Goal: Task Accomplishment & Management: Complete application form

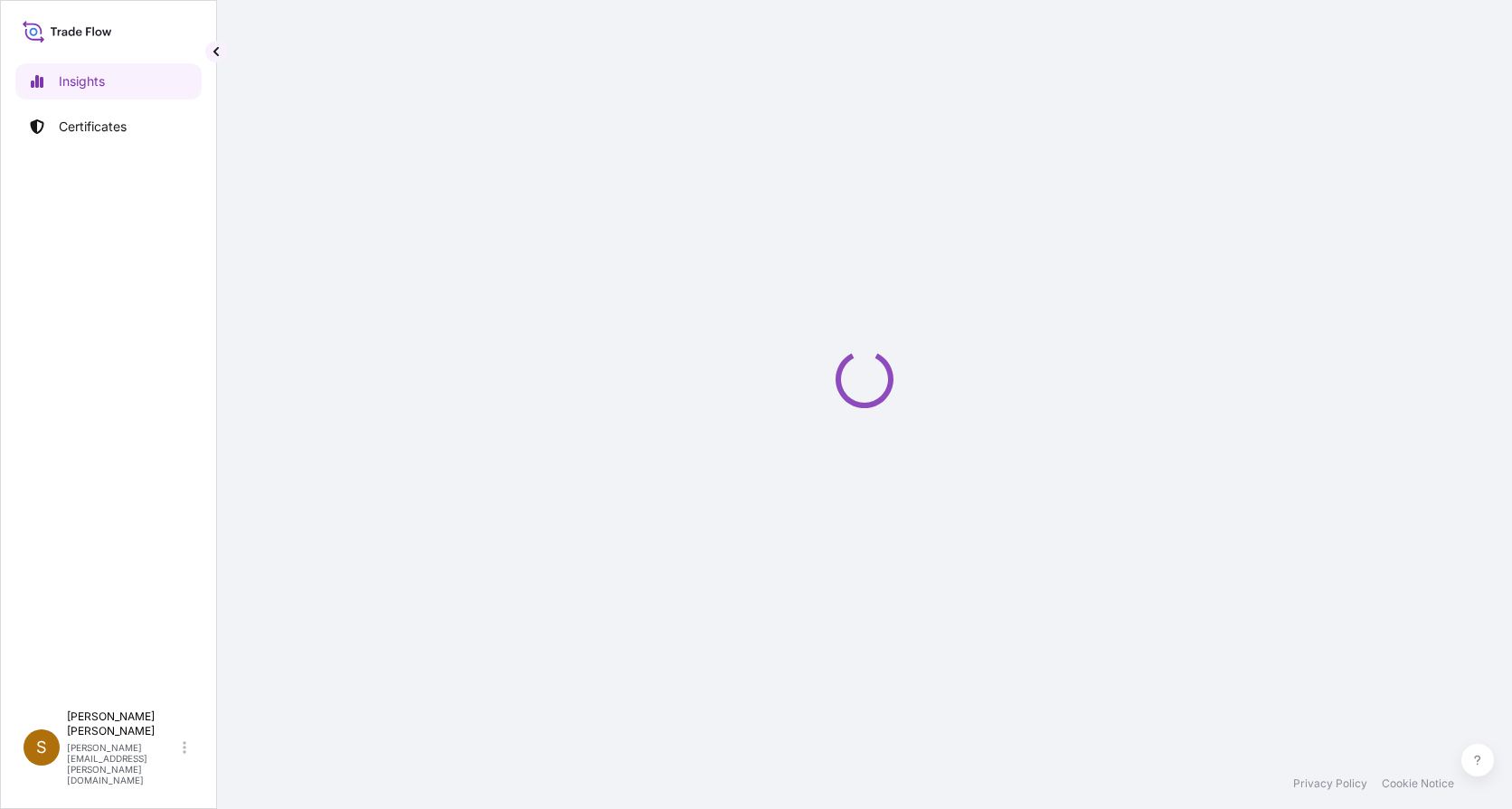
select select "2025"
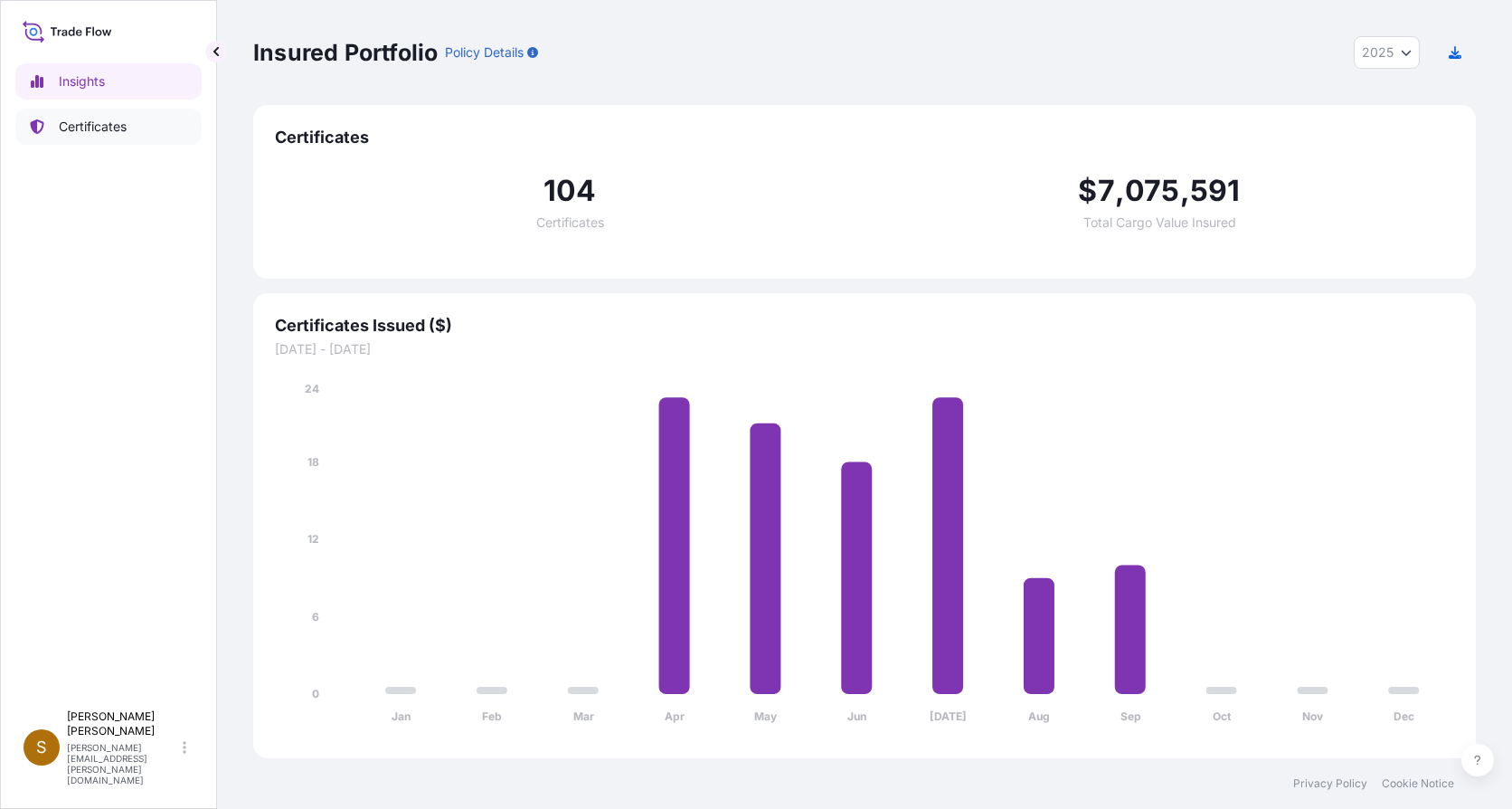
click at [110, 137] on link "Certificates" at bounding box center [108, 126] width 186 height 37
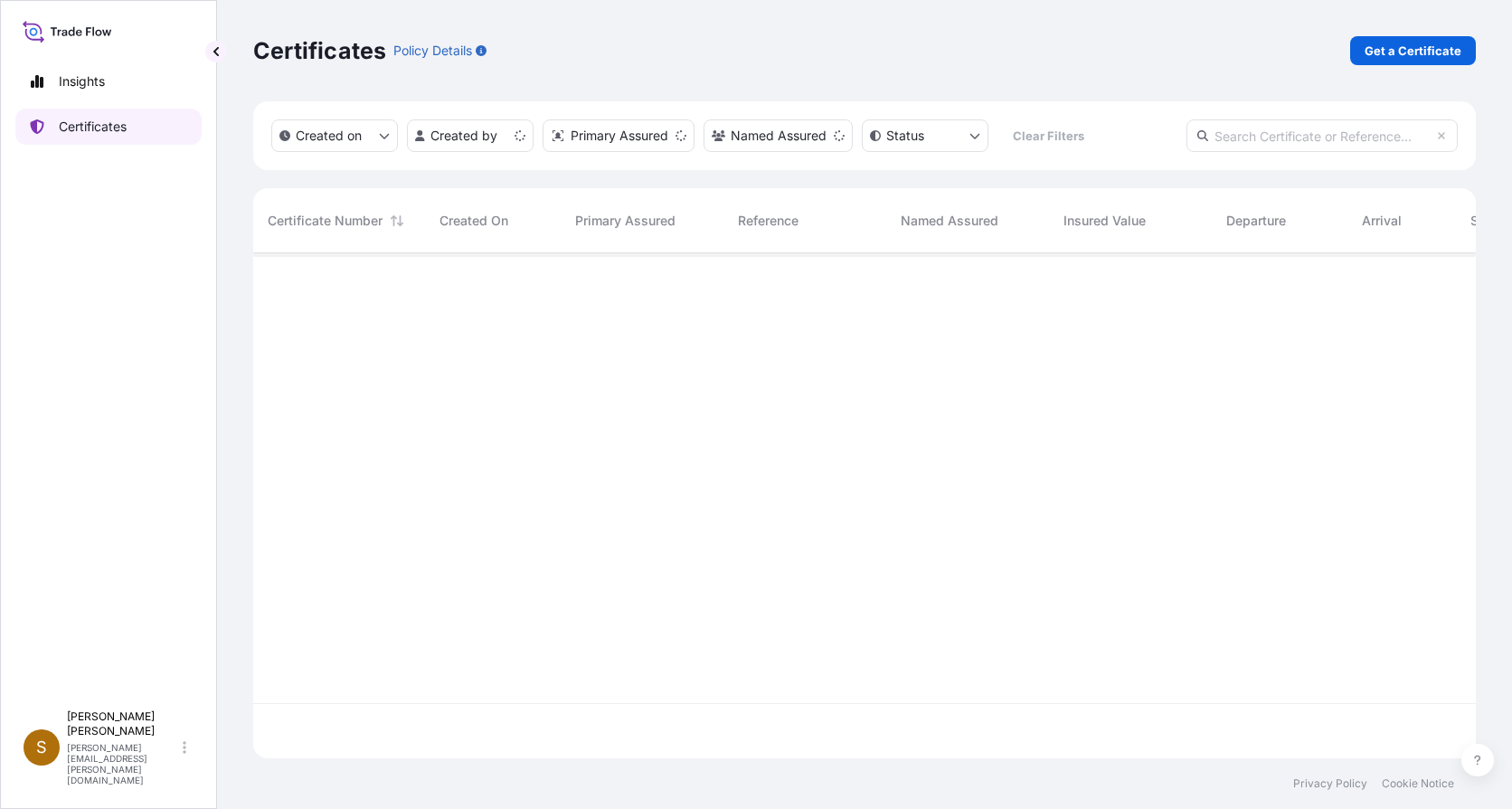
scroll to position [501, 1210]
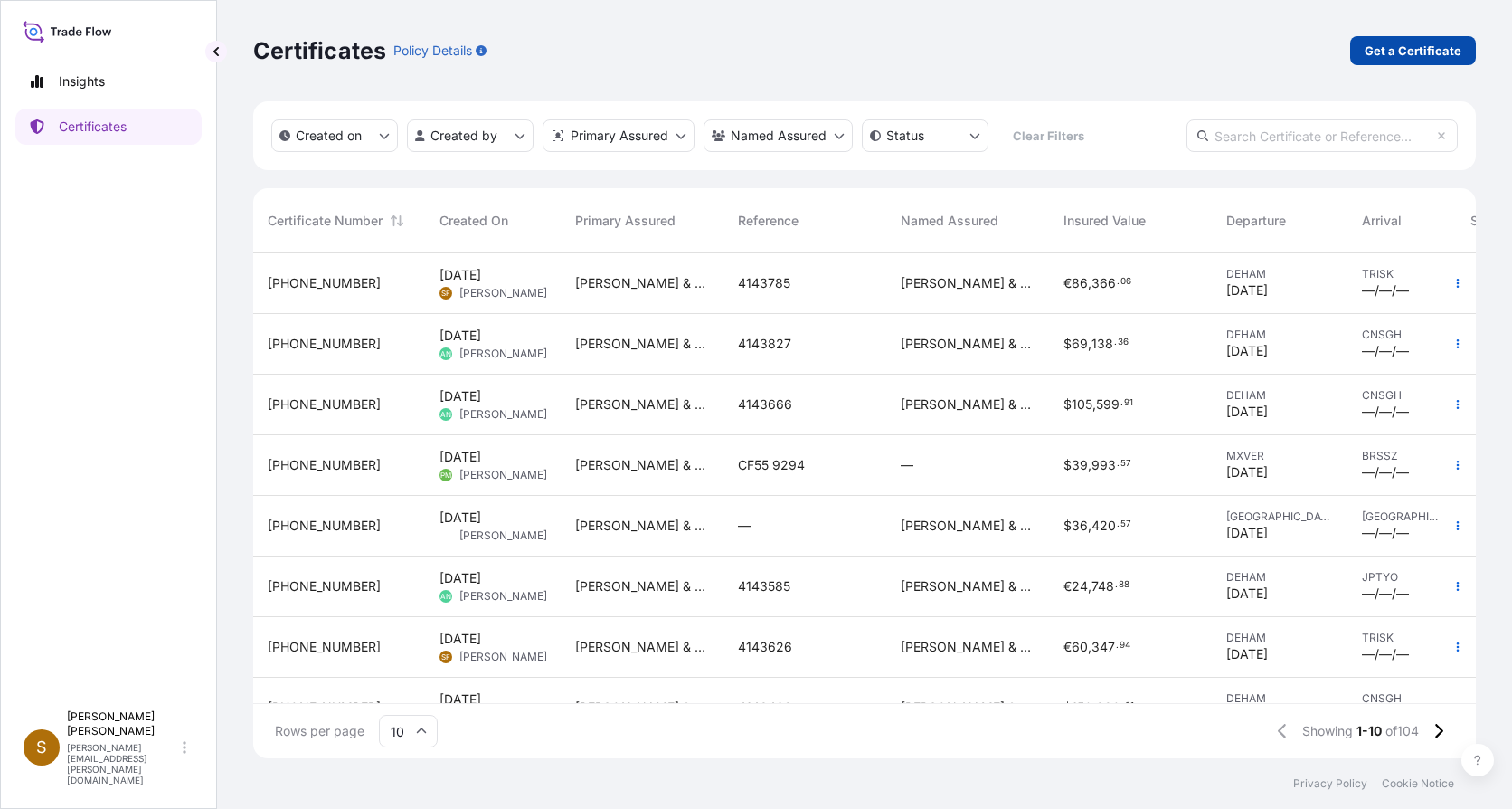
click at [1398, 49] on p "Get a Certificate" at bounding box center [1413, 50] width 96 height 18
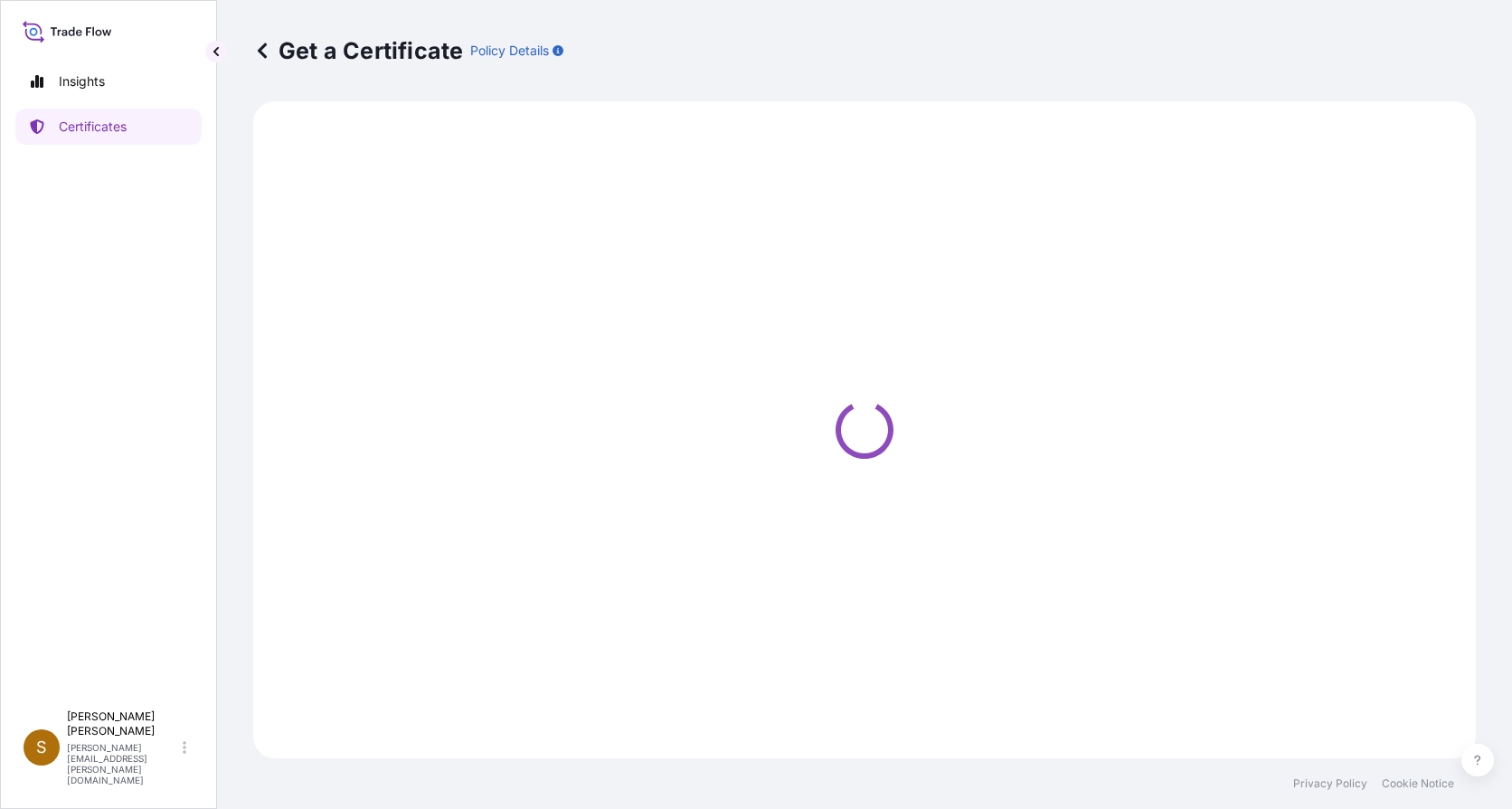
select select "Ocean Vessel"
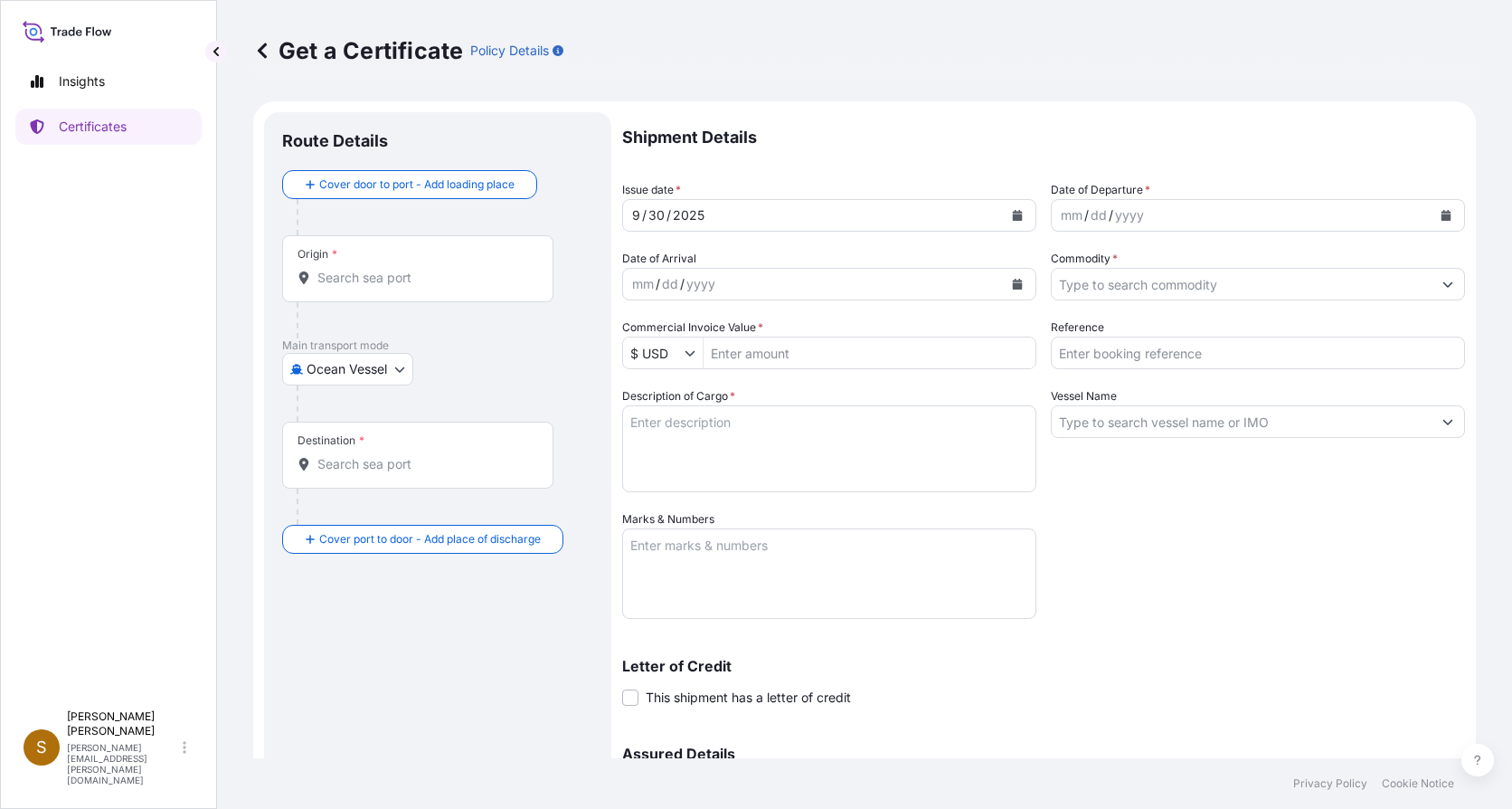
click at [354, 282] on input "Origin *" at bounding box center [424, 277] width 213 height 18
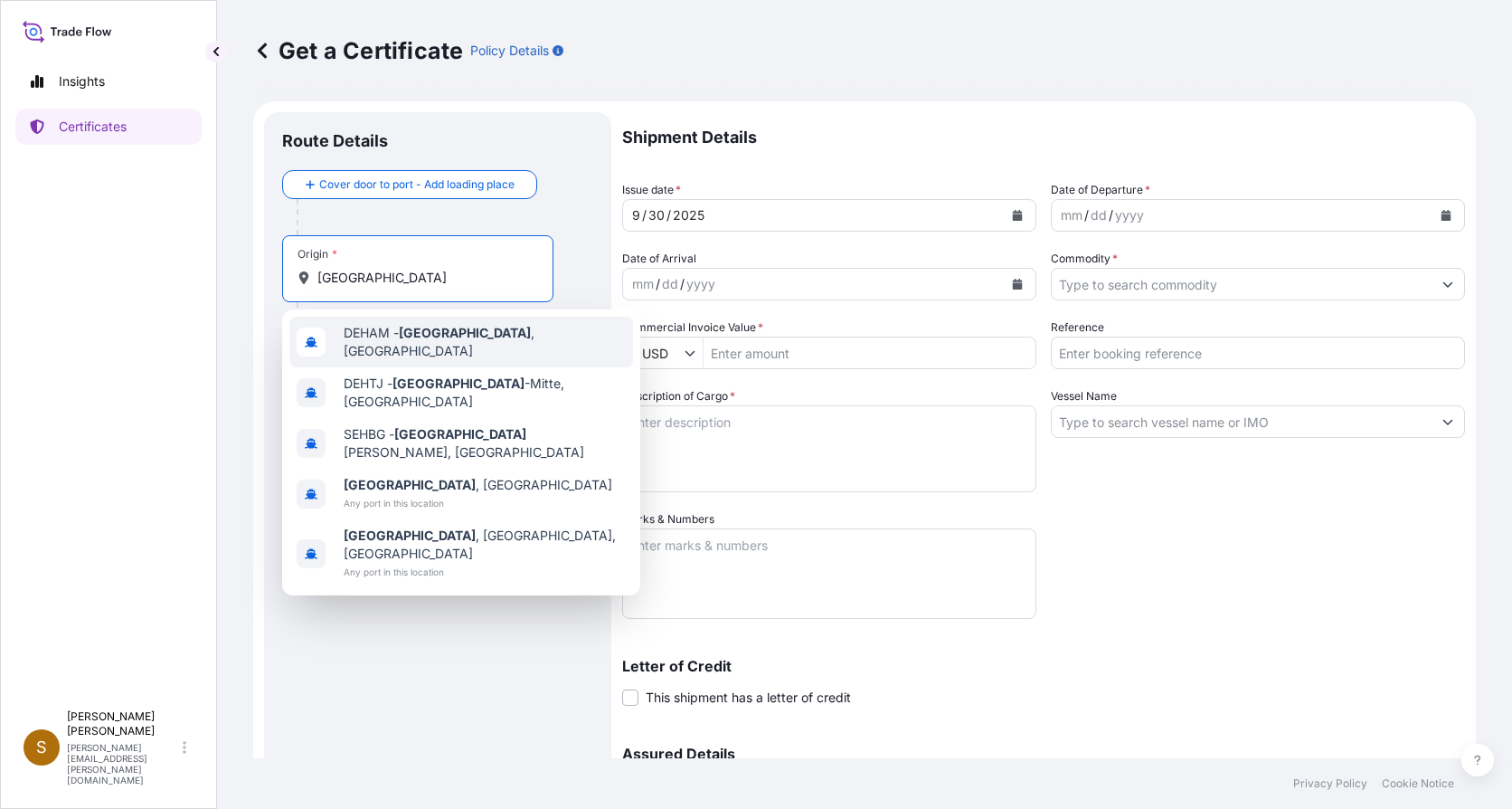
click at [389, 334] on span "DEHAM - [GEOGRAPHIC_DATA] , [GEOGRAPHIC_DATA]" at bounding box center [484, 342] width 282 height 37
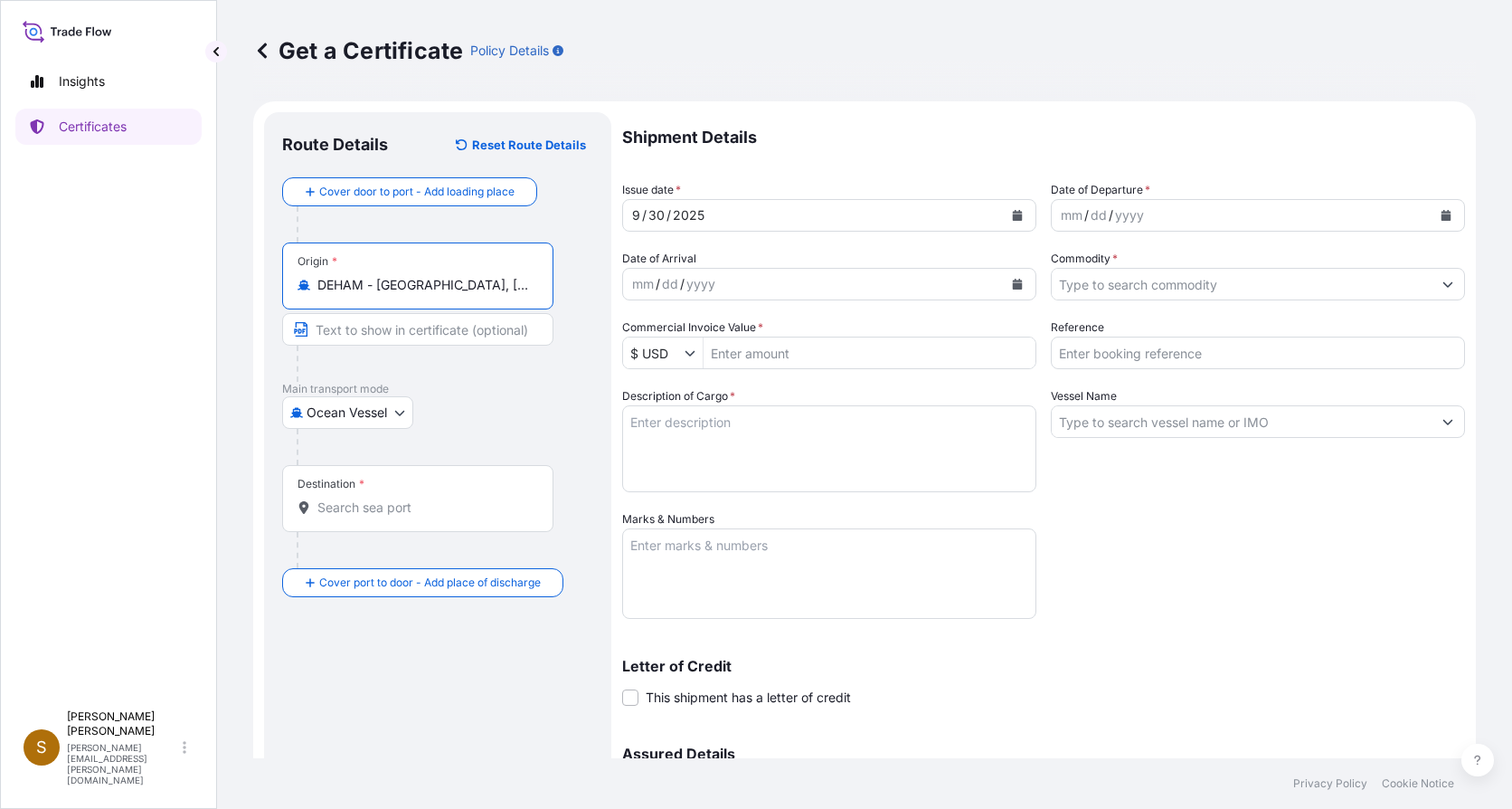
type input "DEHAM - [GEOGRAPHIC_DATA], [GEOGRAPHIC_DATA]"
click at [369, 508] on input "Destination *" at bounding box center [424, 507] width 213 height 18
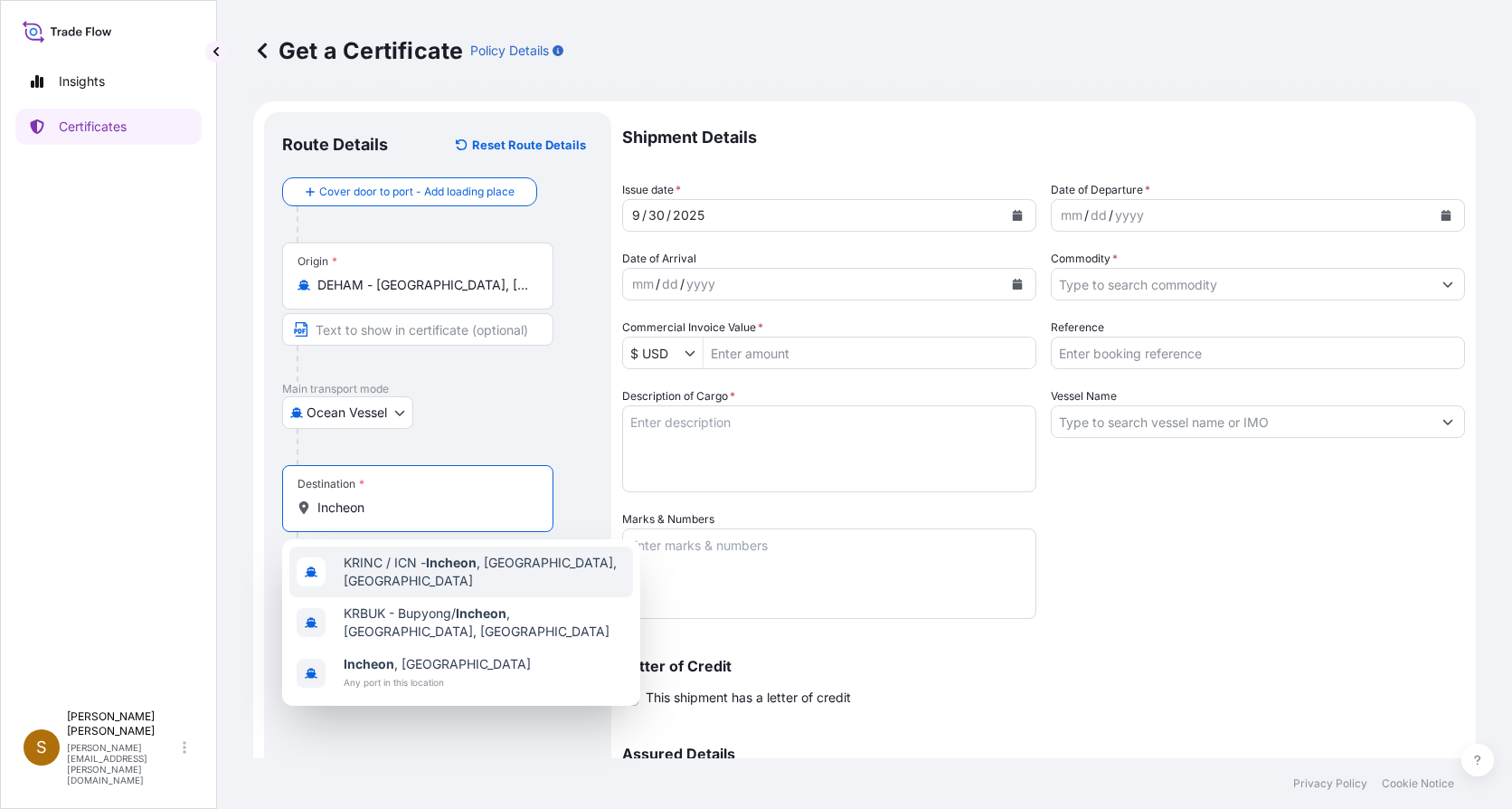
click at [372, 563] on span "KRINC / ICN - [GEOGRAPHIC_DATA] , [GEOGRAPHIC_DATA], [GEOGRAPHIC_DATA]" at bounding box center [484, 571] width 282 height 37
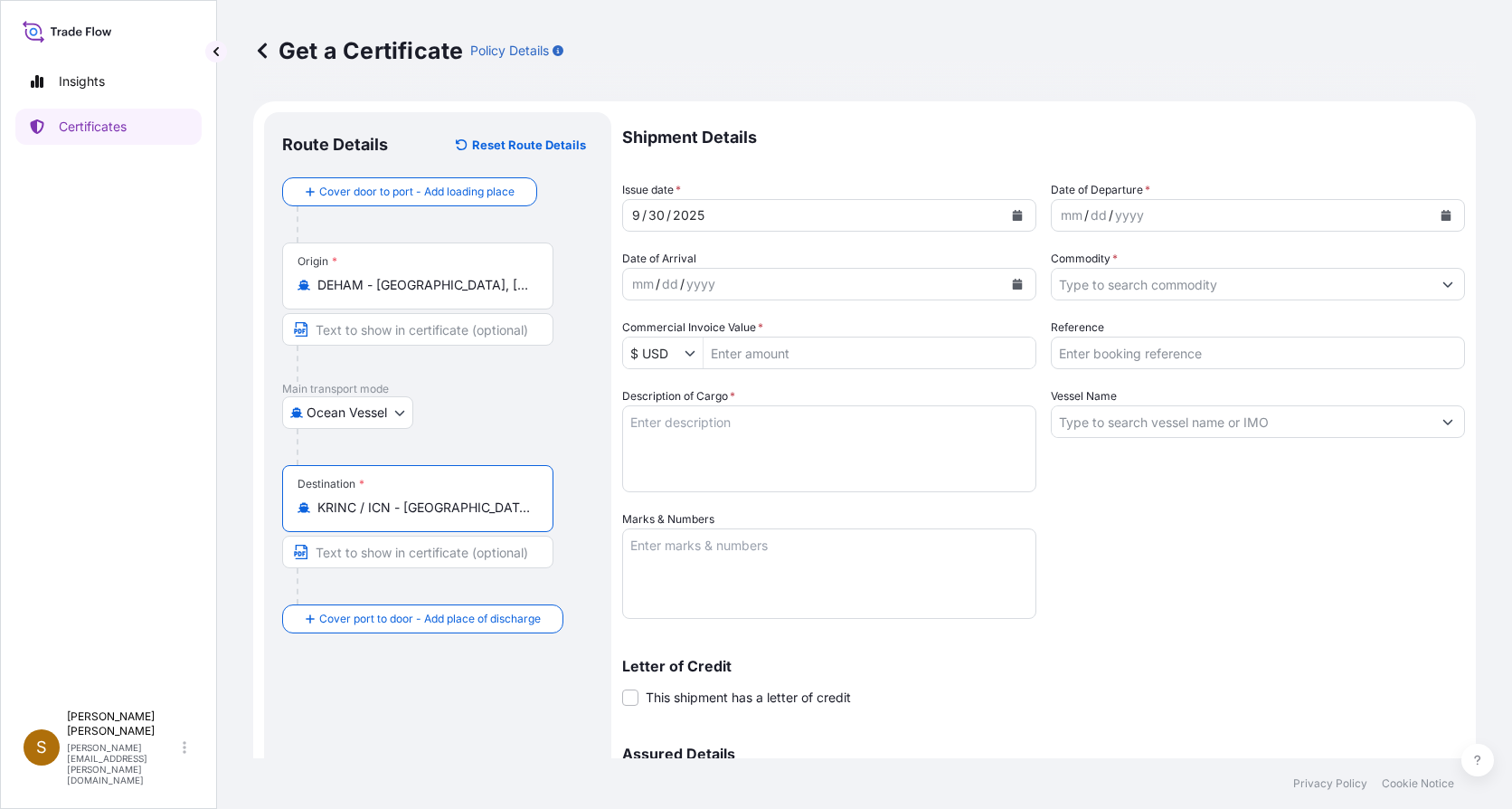
type input "KRINC / ICN - [GEOGRAPHIC_DATA], [GEOGRAPHIC_DATA], [GEOGRAPHIC_DATA]"
click at [1059, 216] on div "mm" at bounding box center [1071, 214] width 25 height 22
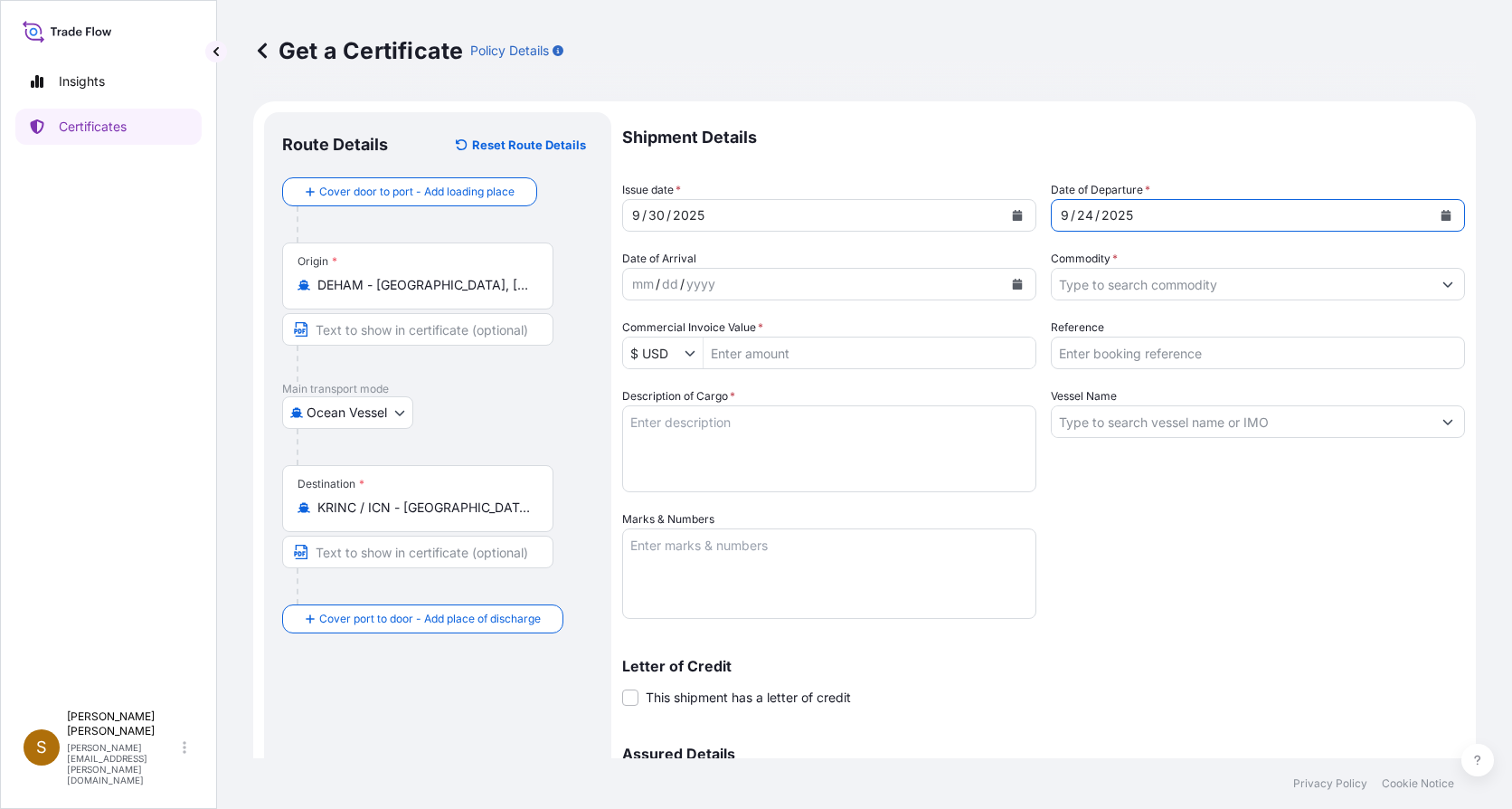
click at [1103, 291] on input "Commodity *" at bounding box center [1242, 284] width 380 height 33
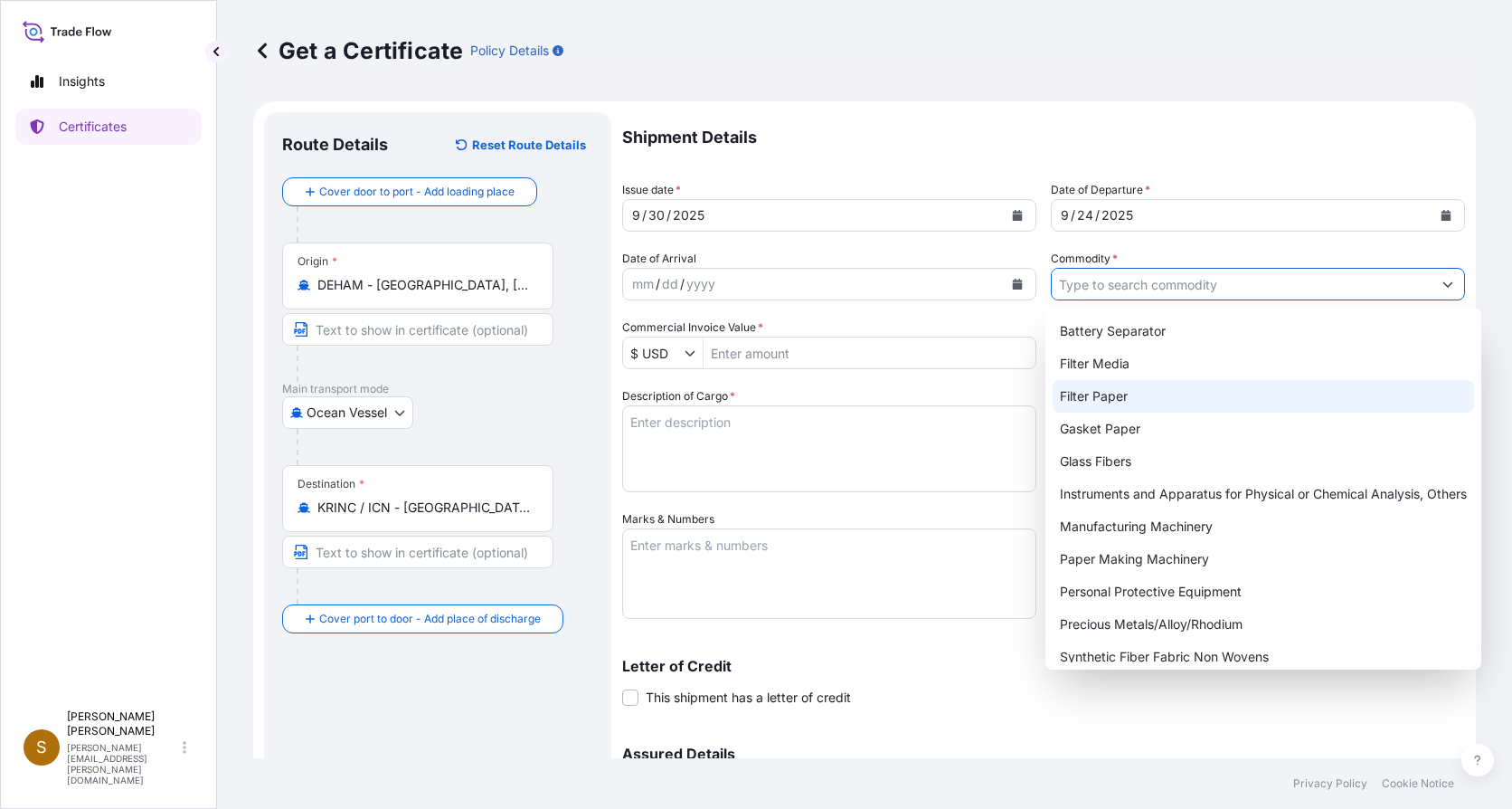
click at [1114, 395] on div "Filter Paper" at bounding box center [1264, 396] width 421 height 33
type input "Filter Paper"
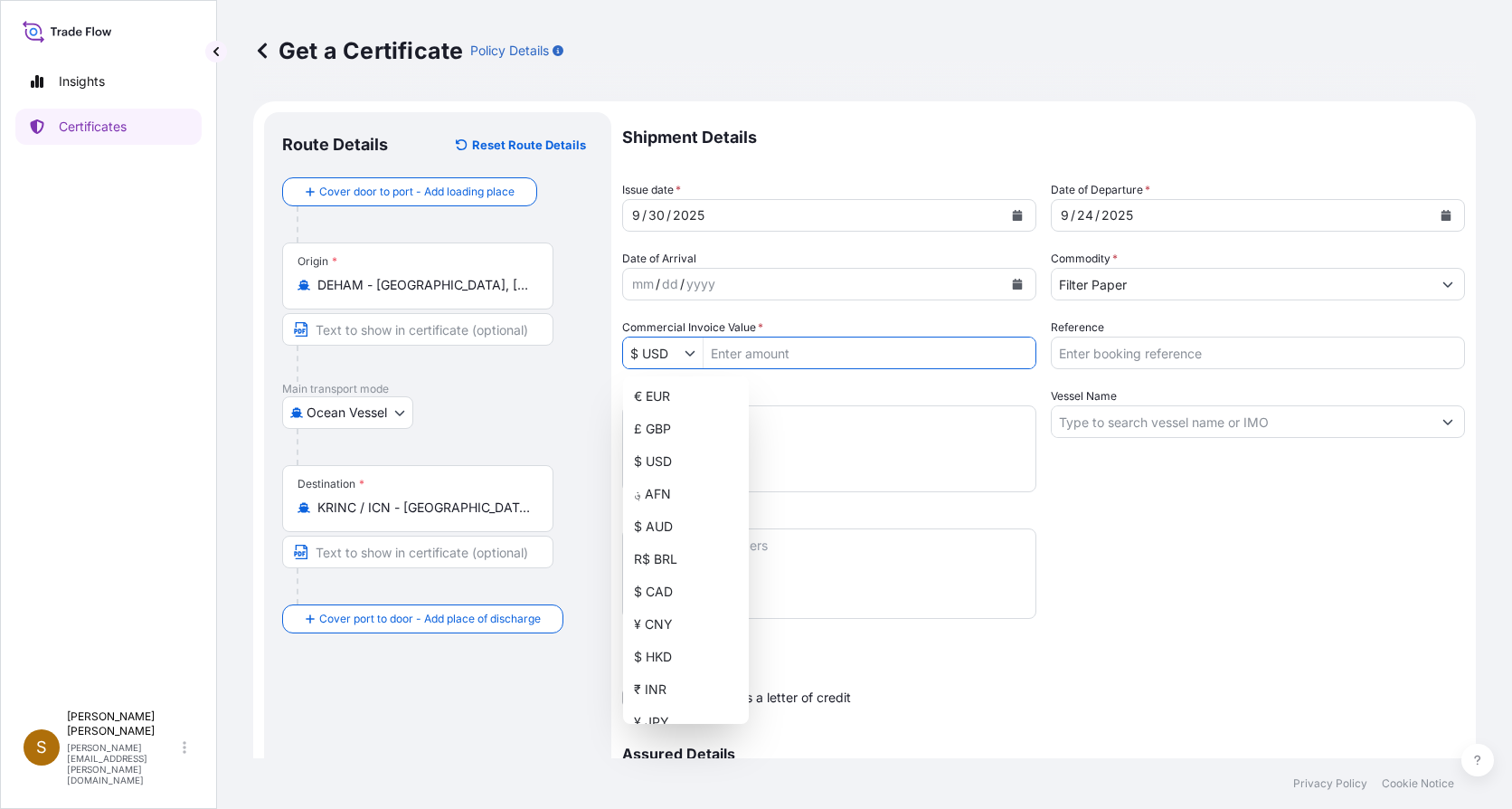
click at [695, 353] on icon "Show suggestions" at bounding box center [690, 353] width 11 height 11
click at [667, 403] on div "€ EUR" at bounding box center [686, 396] width 119 height 33
type input "€ EUR"
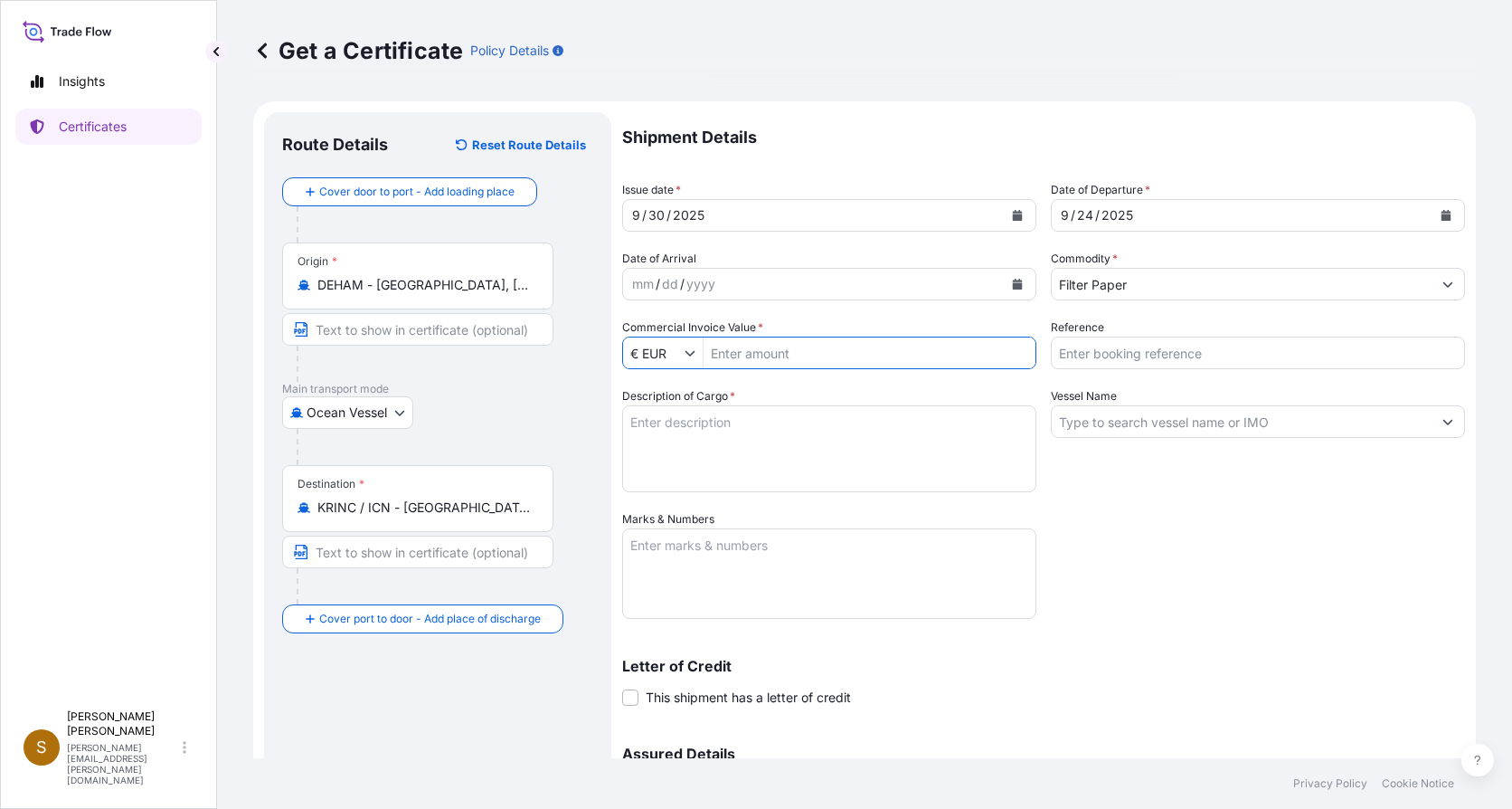
click at [766, 354] on input "Commercial Invoice Value *" at bounding box center [870, 352] width 332 height 33
type input "4,865,534"
click at [759, 436] on textarea "Description of Cargo *" at bounding box center [829, 449] width 414 height 87
type textarea "144 Reels - packed on 45 Pallets Filter Paper in Reels, 14.587,0 kgs"
click at [1246, 358] on input "Reference" at bounding box center [1258, 352] width 414 height 33
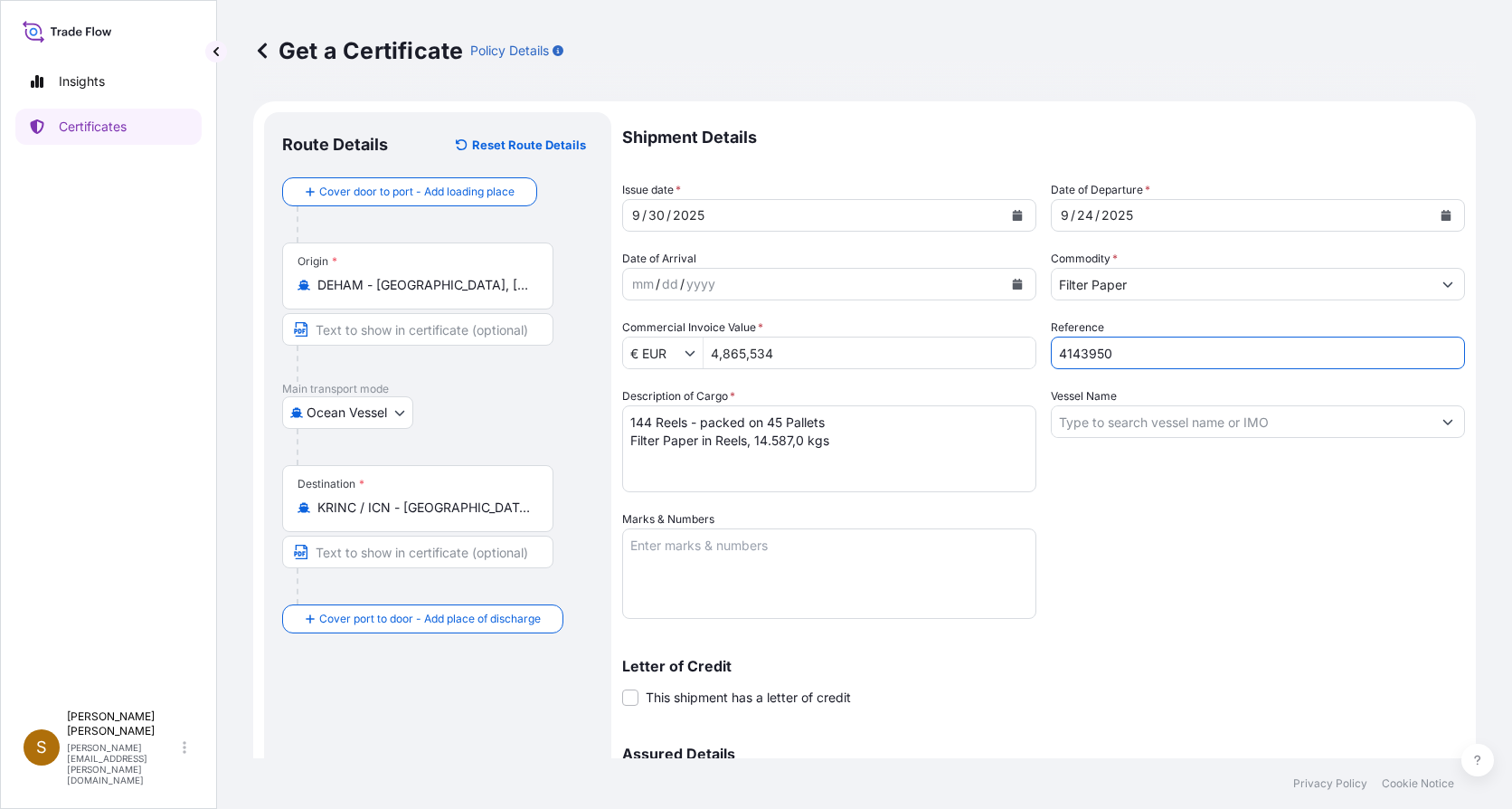
type input "4143950"
click at [1083, 428] on input "Vessel Name" at bounding box center [1242, 421] width 380 height 33
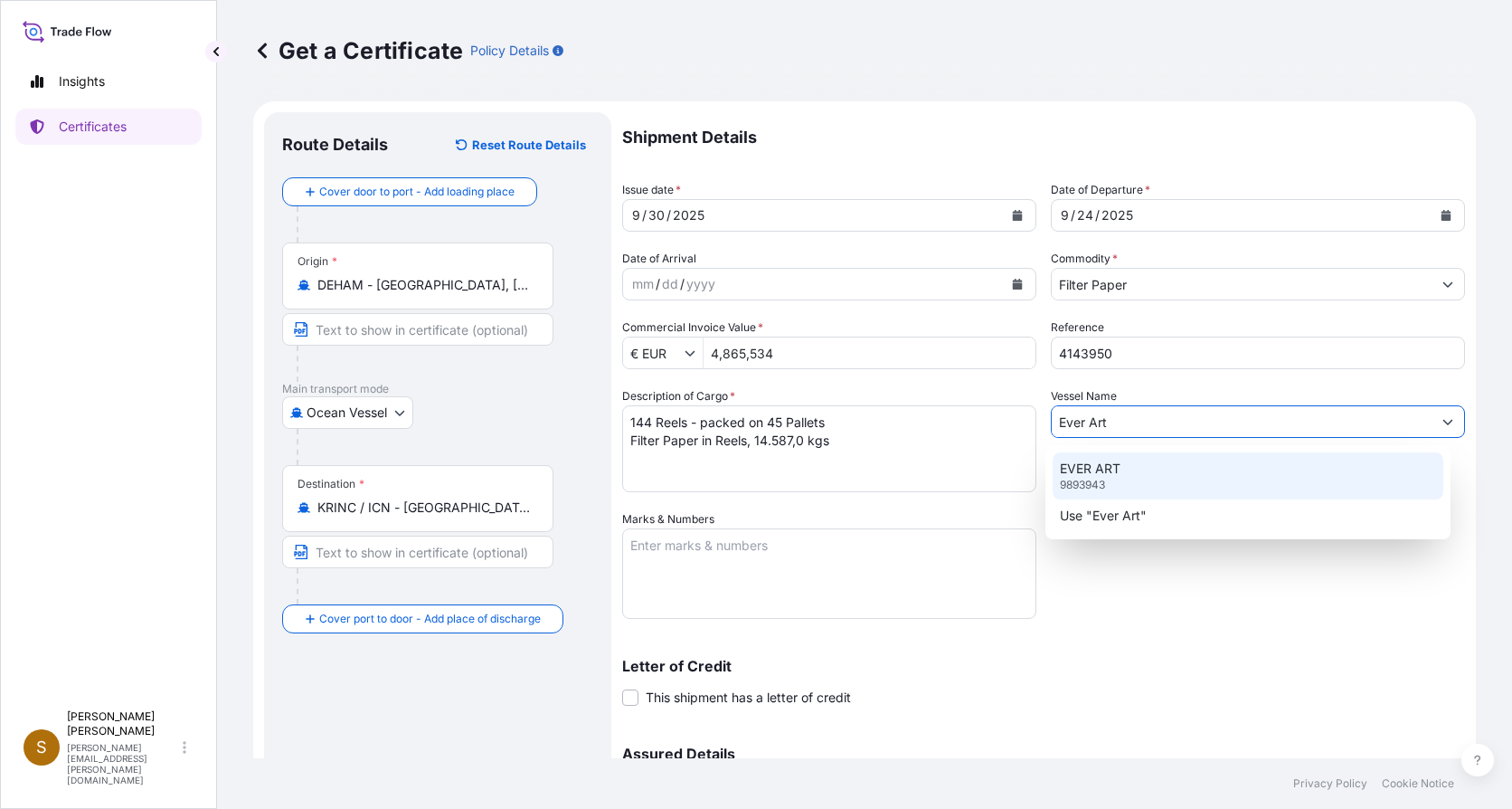
click at [1114, 475] on p "EVER ART" at bounding box center [1090, 468] width 61 height 18
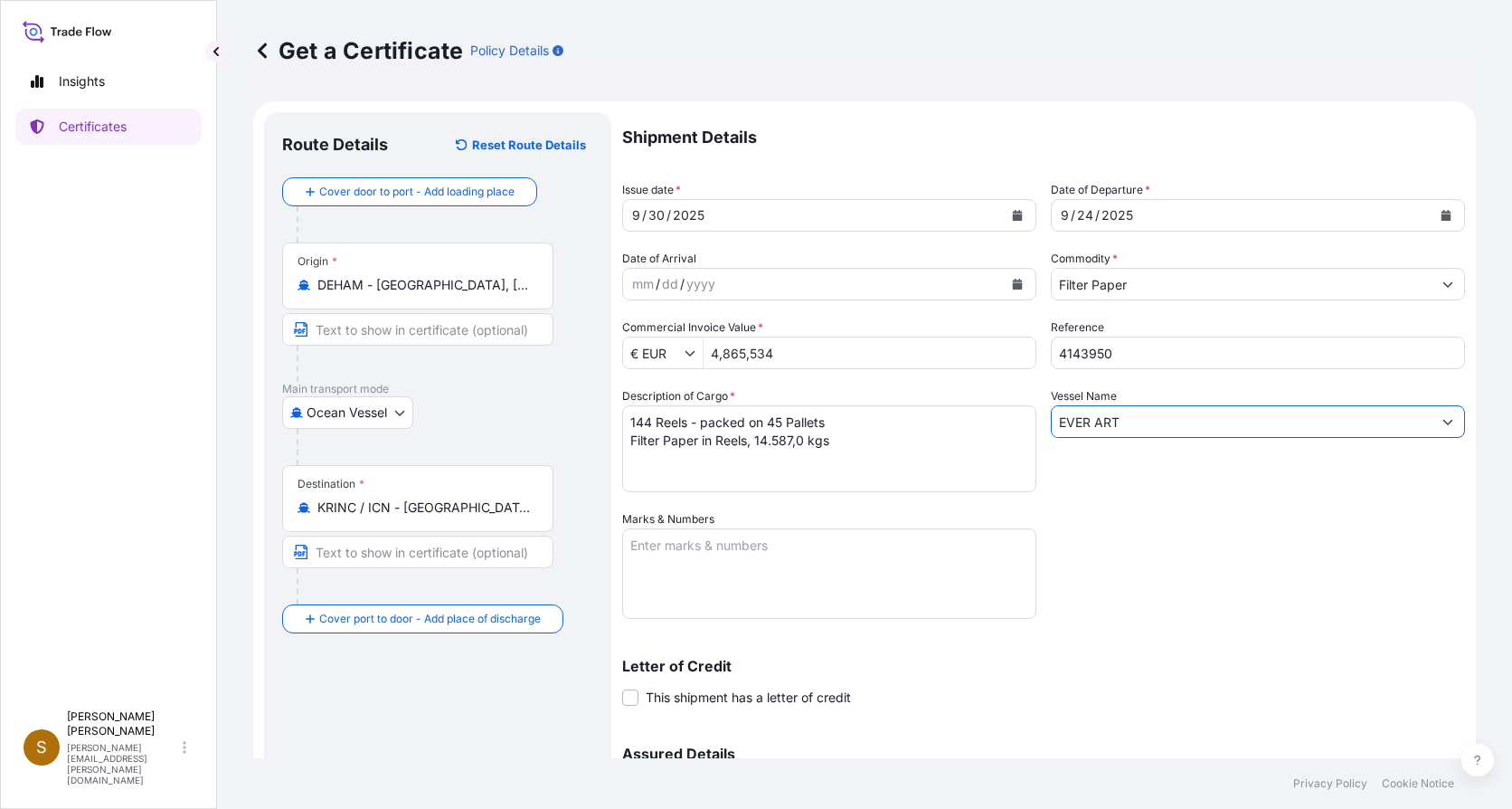
type input "EVER ART"
click at [754, 574] on textarea "Marks & Numbers" at bounding box center [829, 573] width 414 height 91
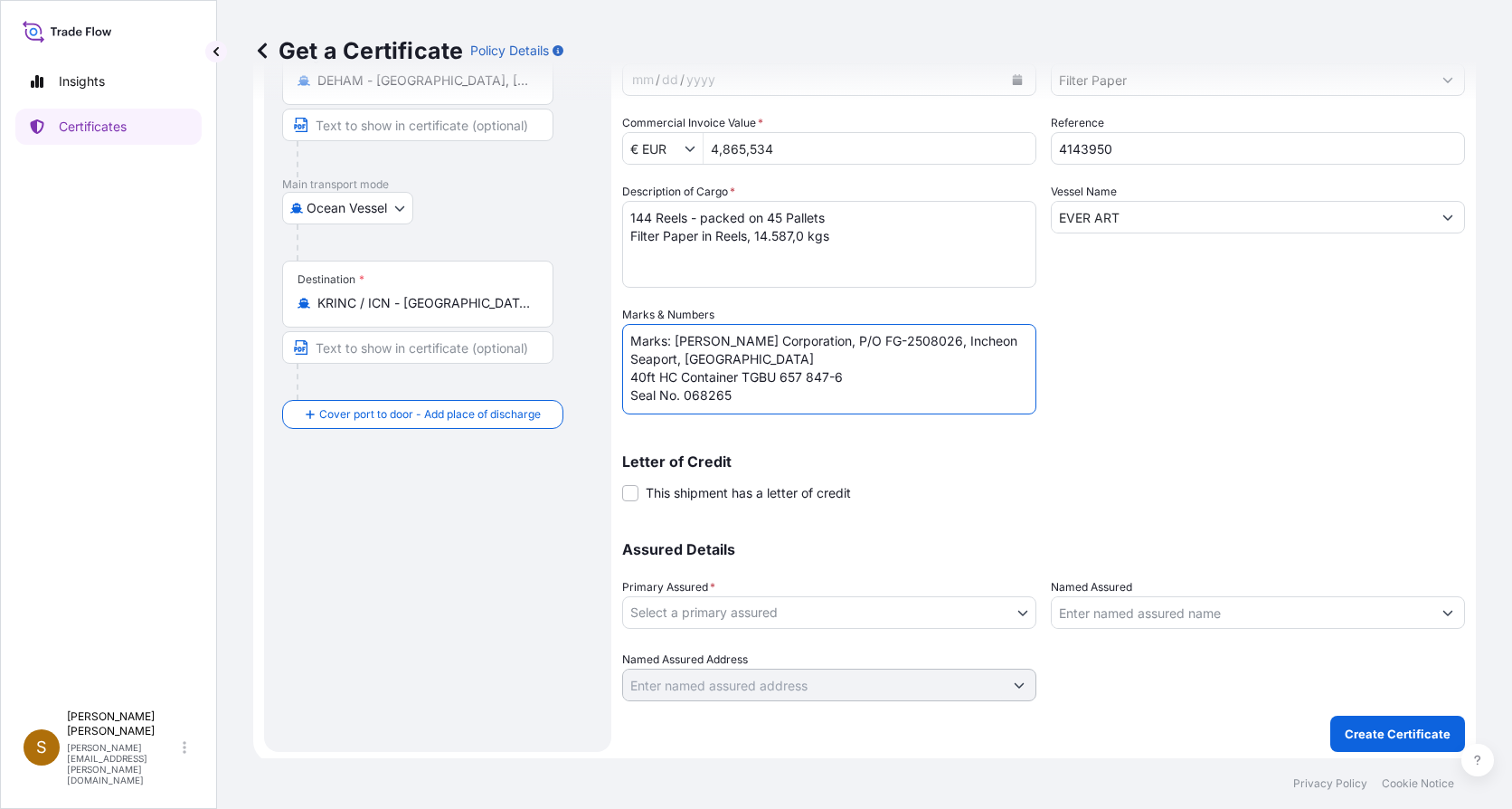
scroll to position [209, 0]
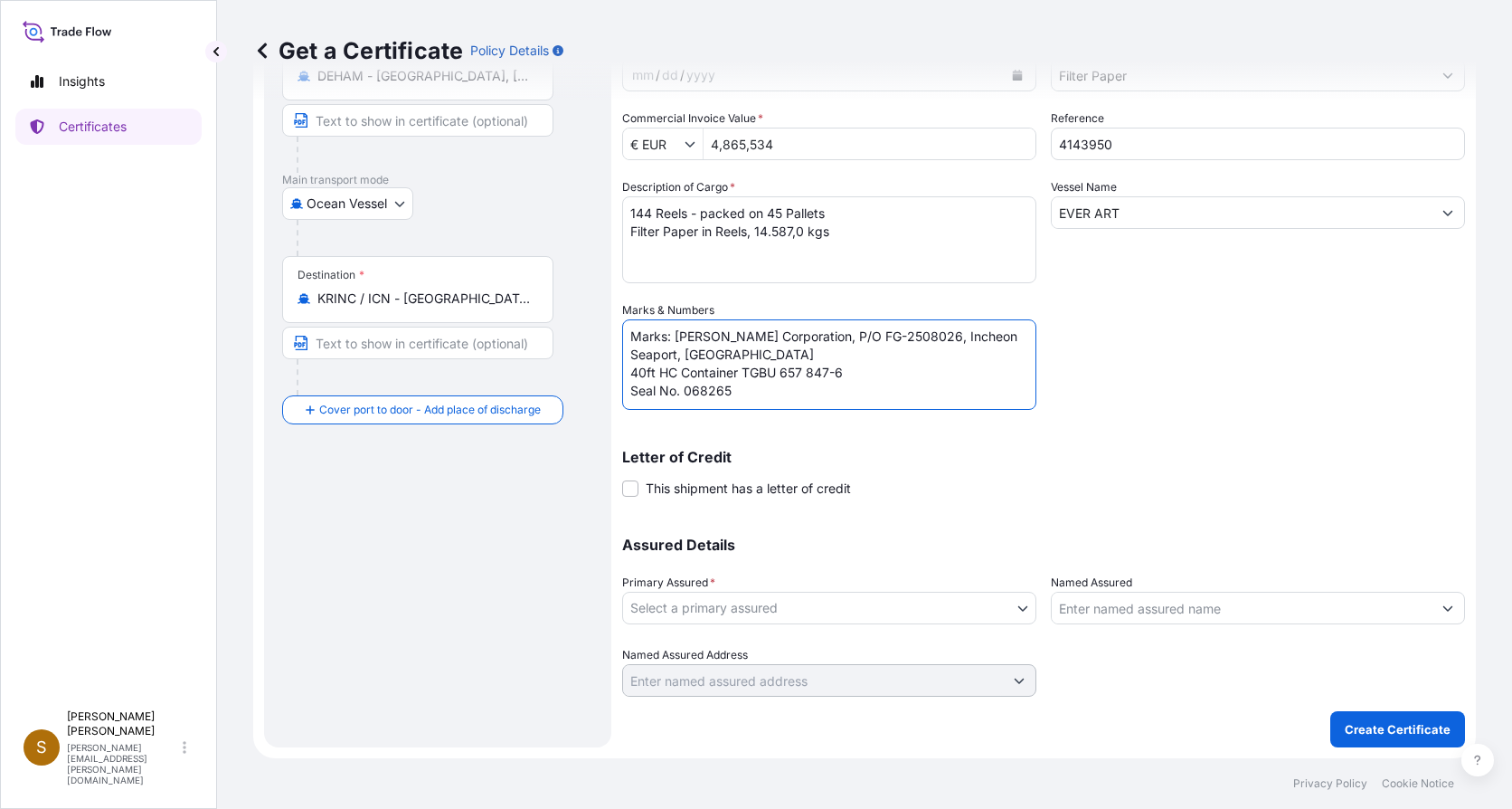
type textarea "Marks: [PERSON_NAME] Corporation, P/O FG-2508026, Incheon Seaport, [GEOGRAPHIC_…"
click at [1018, 607] on body "Insights Certificates S [PERSON_NAME] [PERSON_NAME][EMAIL_ADDRESS][PERSON_NAME]…" at bounding box center [756, 404] width 1512 height 809
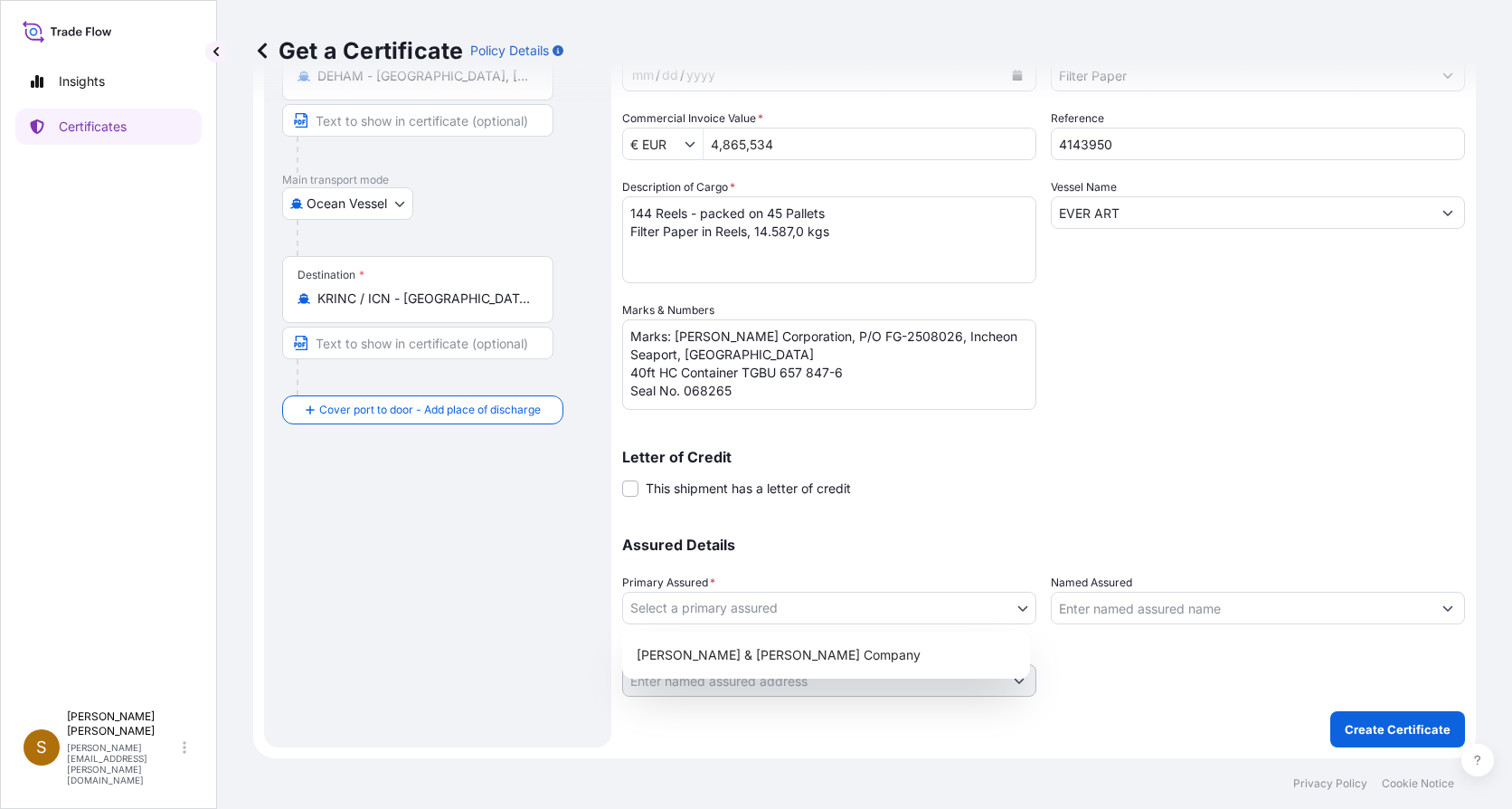
click at [1026, 603] on body "Insights Certificates S [PERSON_NAME] [PERSON_NAME][EMAIL_ADDRESS][PERSON_NAME]…" at bounding box center [756, 404] width 1512 height 809
click at [1017, 607] on body "Insights Certificates S [PERSON_NAME] [PERSON_NAME][EMAIL_ADDRESS][PERSON_NAME]…" at bounding box center [756, 404] width 1512 height 809
click at [850, 655] on div "[PERSON_NAME] & [PERSON_NAME] Company" at bounding box center [826, 655] width 393 height 33
select select "31506"
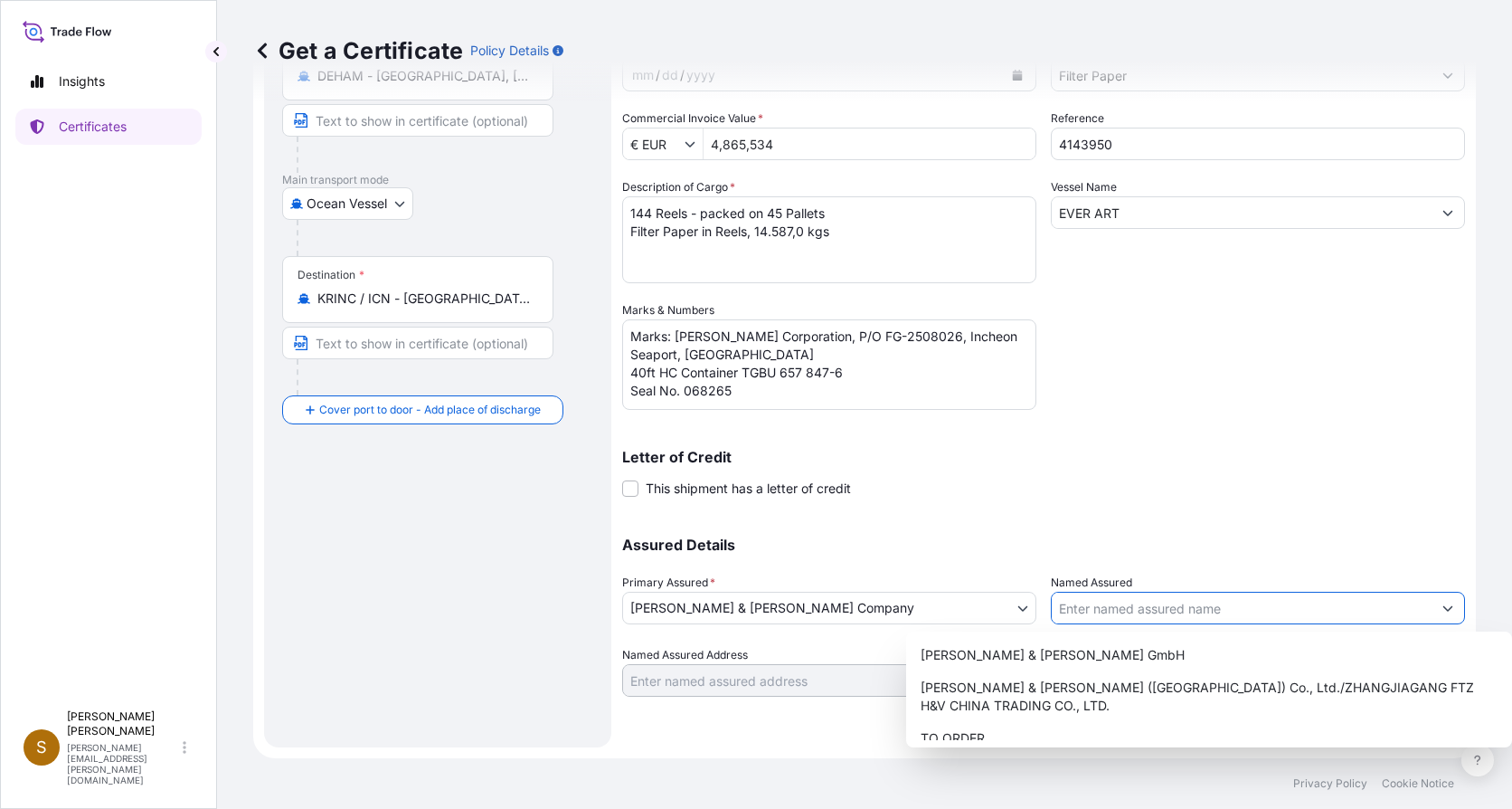
click at [1443, 609] on icon "Show suggestions" at bounding box center [1448, 608] width 11 height 11
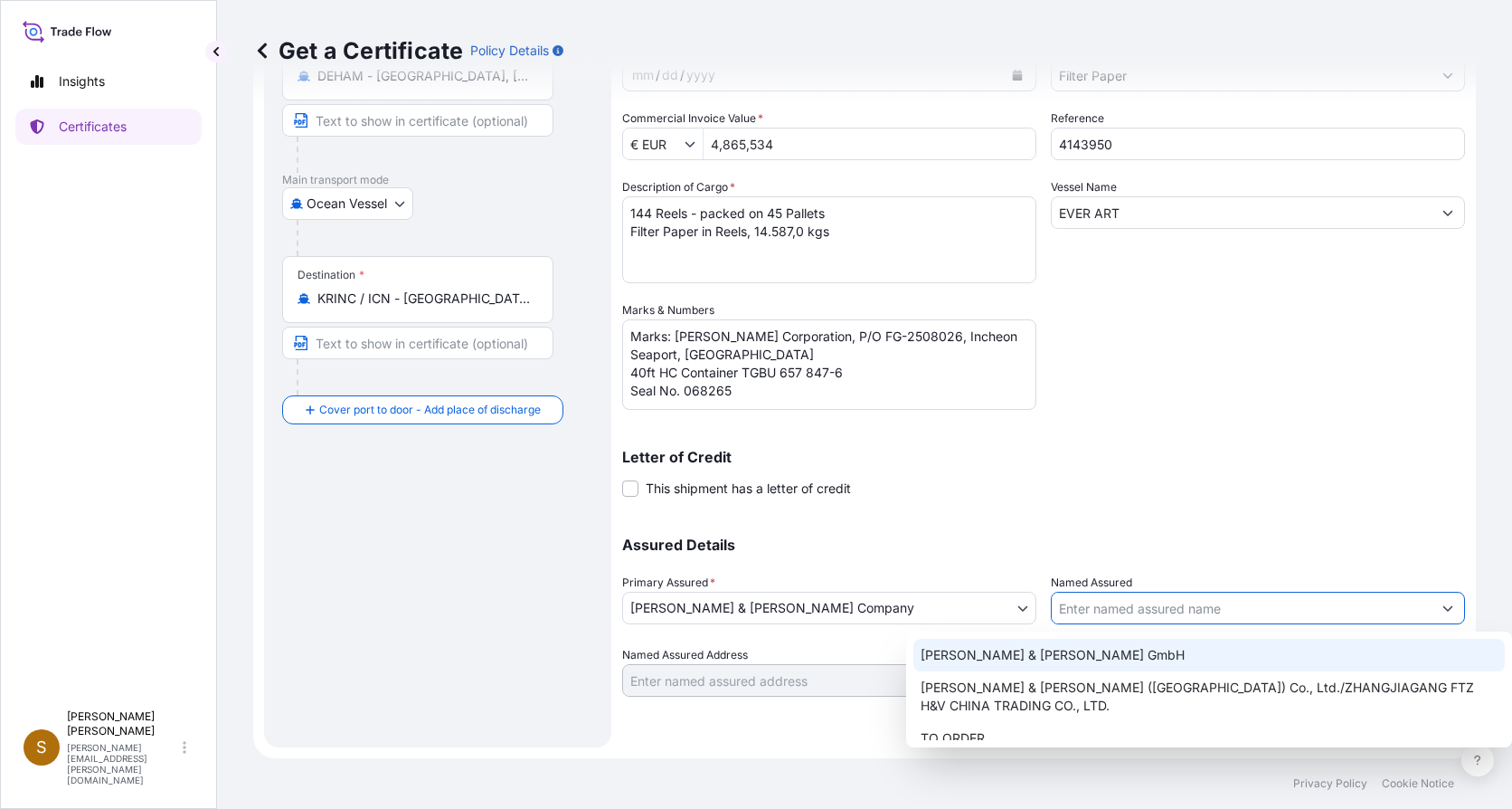
click at [1063, 652] on span "[PERSON_NAME] & [PERSON_NAME] GmbH" at bounding box center [1053, 655] width 264 height 18
type input "[PERSON_NAME] & [PERSON_NAME] GmbH"
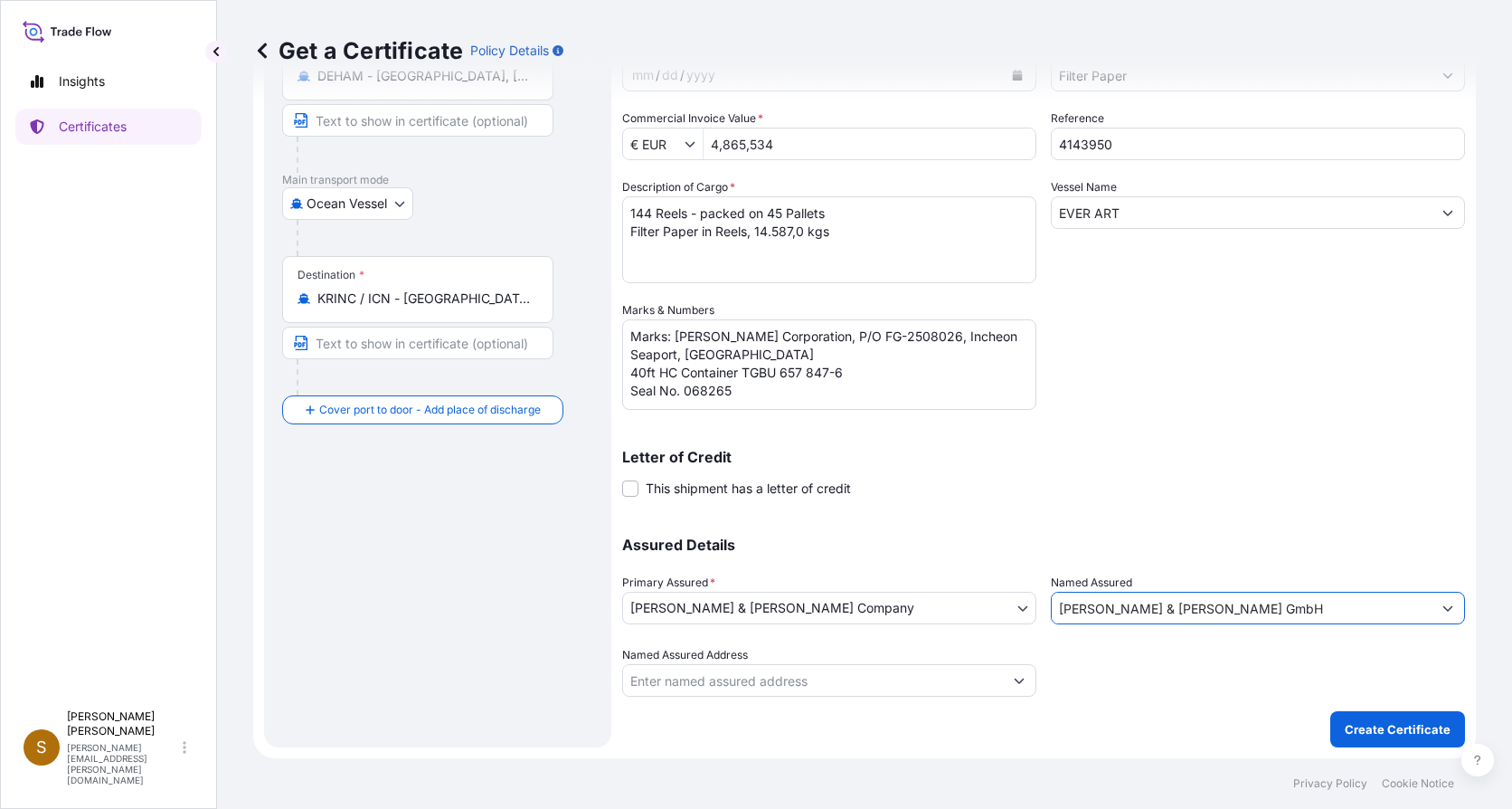
click at [1443, 608] on icon "Show suggestions" at bounding box center [1448, 608] width 11 height 11
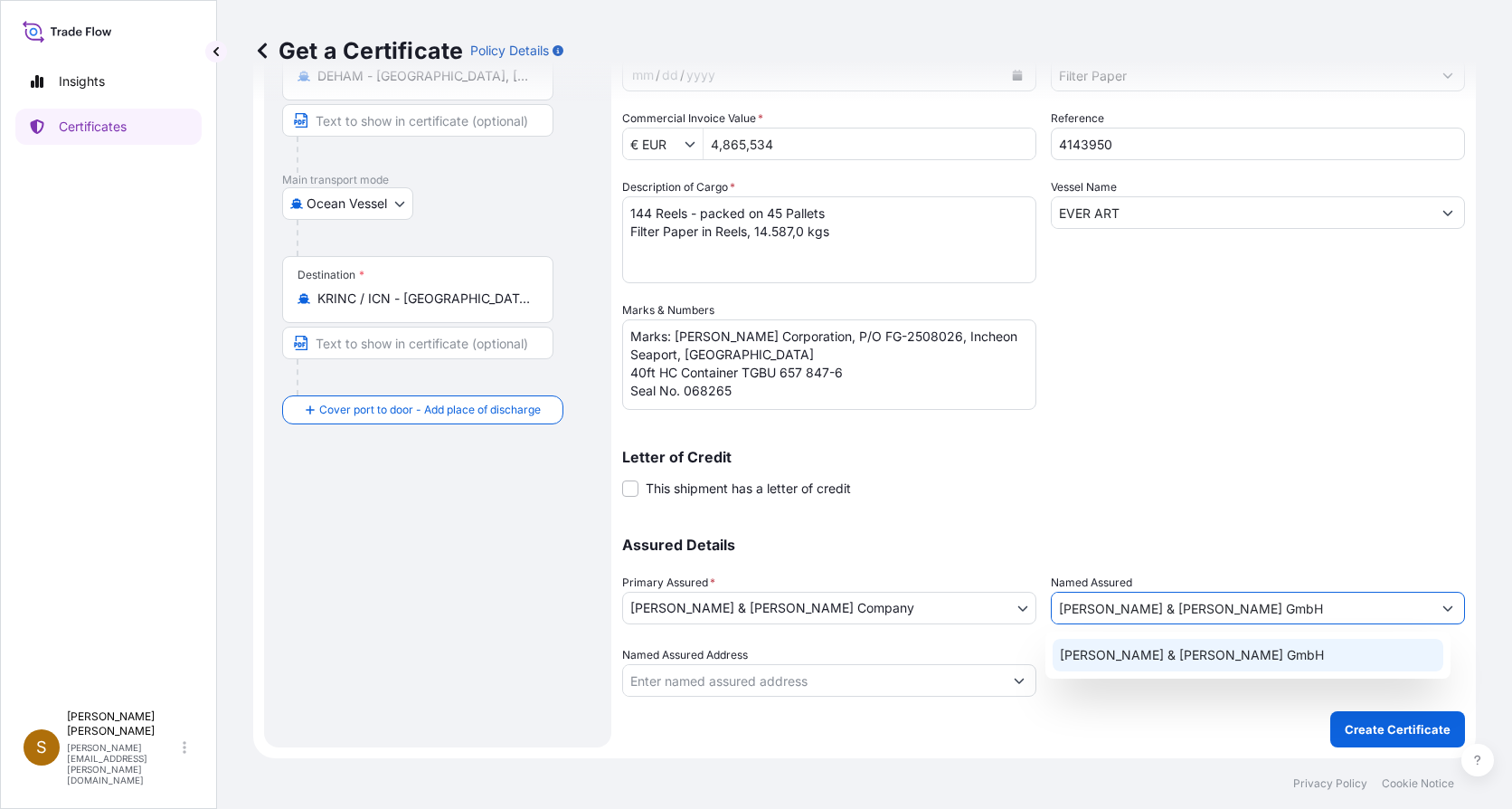
click at [1234, 650] on div "[PERSON_NAME] & [PERSON_NAME] GmbH" at bounding box center [1249, 655] width 391 height 33
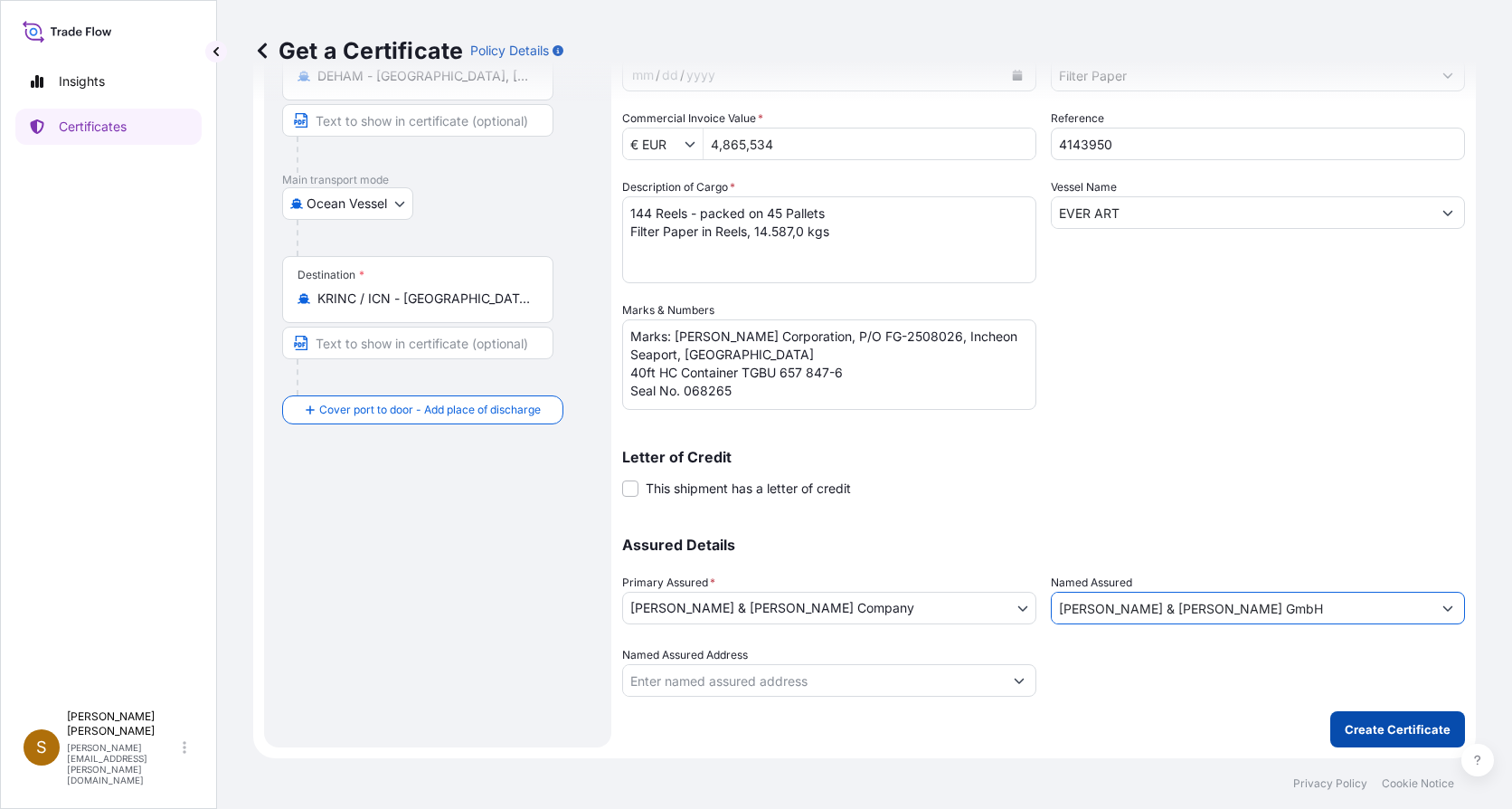
click at [1362, 727] on p "Create Certificate" at bounding box center [1398, 728] width 106 height 18
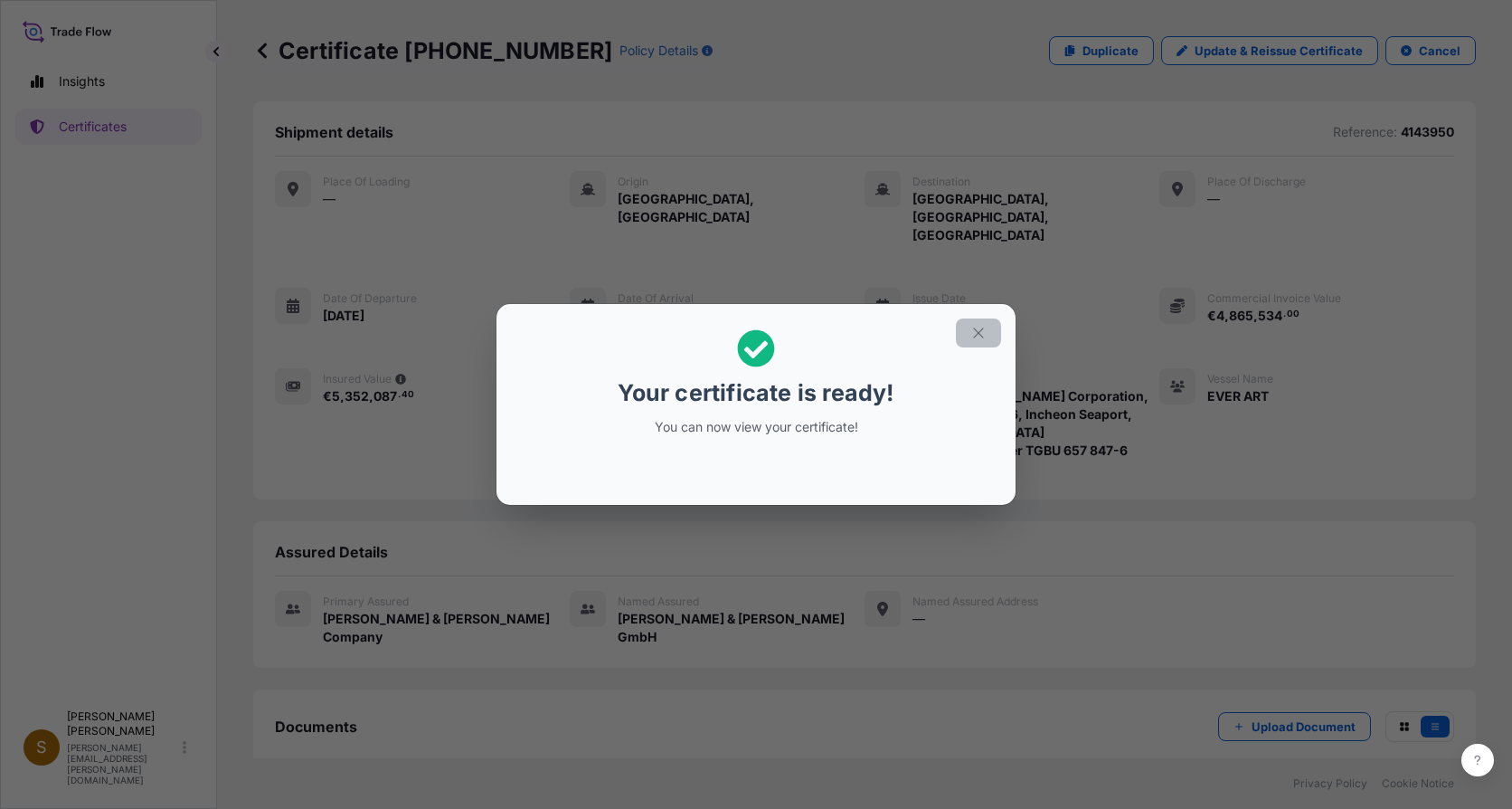
click at [982, 331] on icon "button" at bounding box center [978, 332] width 16 height 16
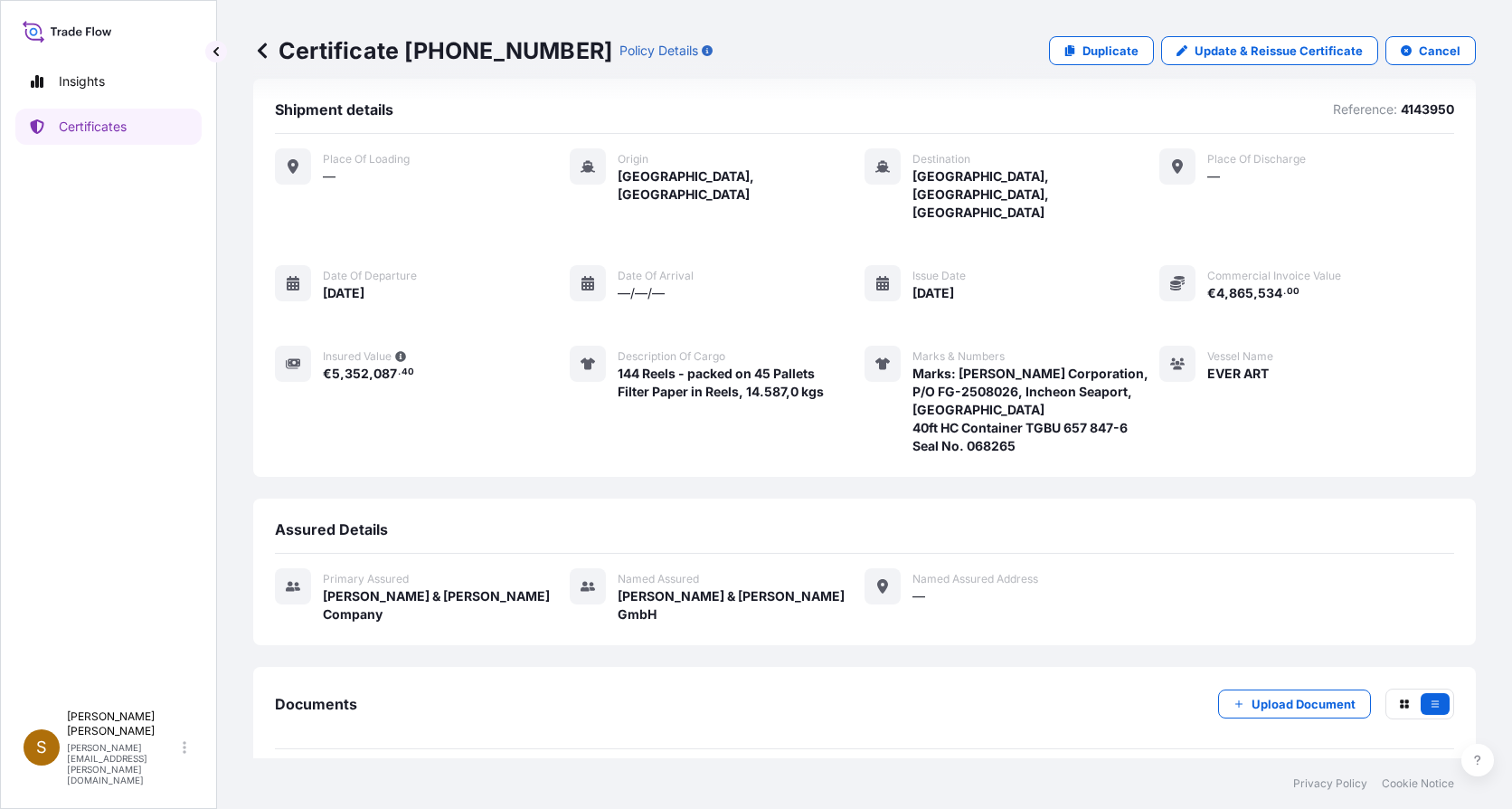
scroll to position [28, 0]
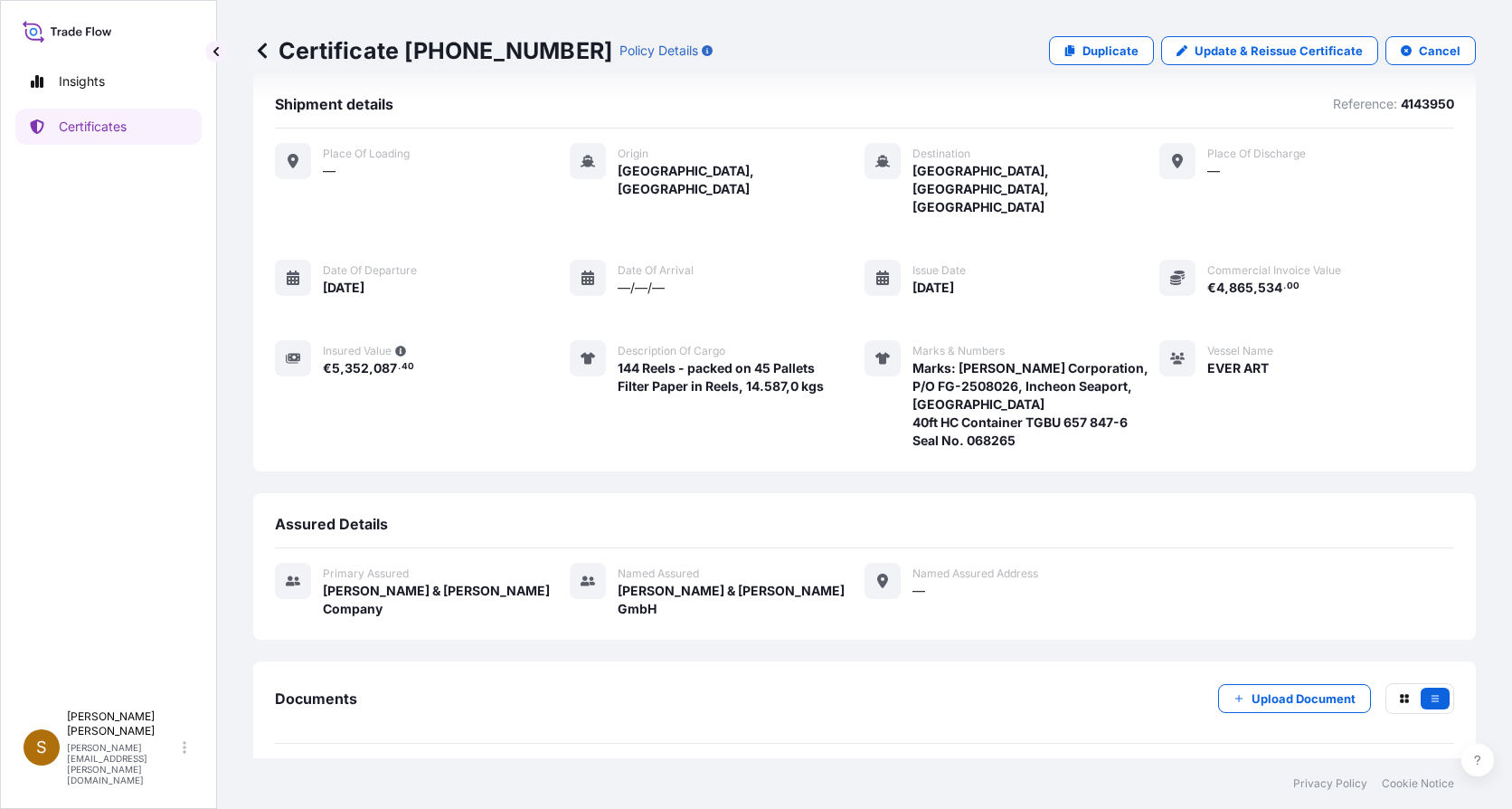
click at [357, 776] on span "Certificate" at bounding box center [356, 785] width 66 height 18
